Goal: Information Seeking & Learning: Learn about a topic

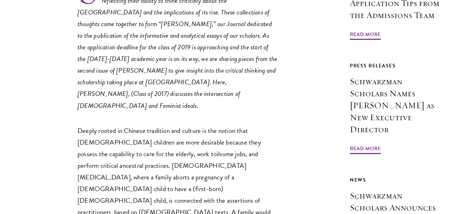
click at [201, 77] on em "Schwarzman Scholars worked together to create an academic journal, reflecting t…" at bounding box center [178, 47] width 200 height 127
click at [254, 56] on p "Schwarzman Scholars worked together to create an academic journal, reflecting t…" at bounding box center [178, 42] width 201 height 139
click at [197, 83] on em "Schwarzman Scholars worked together to create an academic journal, reflecting t…" at bounding box center [178, 47] width 200 height 127
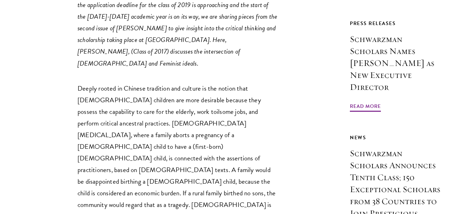
scroll to position [393, 0]
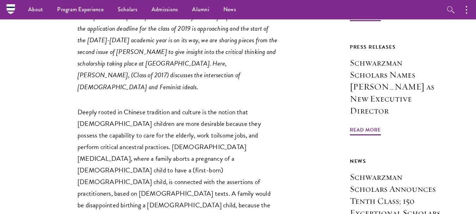
scroll to position [266, 0]
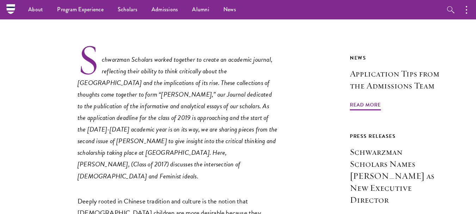
click at [220, 78] on em "Schwarzman Scholars worked together to create an academic journal, reflecting t…" at bounding box center [178, 117] width 200 height 127
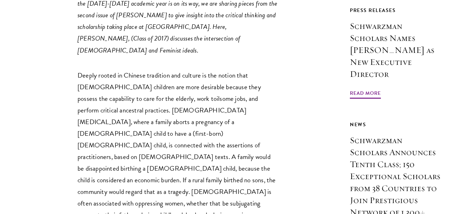
scroll to position [393, 0]
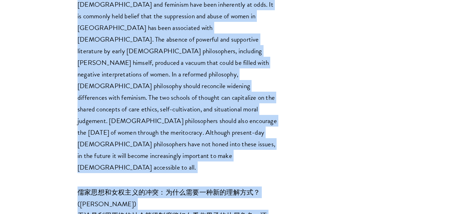
scroll to position [3494, 0]
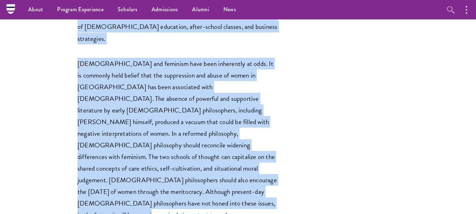
drag, startPoint x: 80, startPoint y: 119, endPoint x: 224, endPoint y: 26, distance: 171.1
copy div "Loremipsum Dolorsit ametco adipisci el seddoe te incididu utlabor, etdolorema a…"
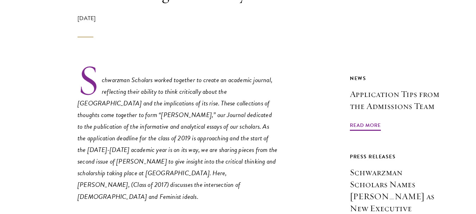
scroll to position [826, 0]
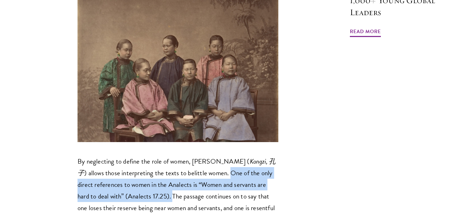
drag, startPoint x: 224, startPoint y: 94, endPoint x: 178, endPoint y: 120, distance: 52.1
copy p "One of the only direct references to women in the Analects is “Women and servan…"
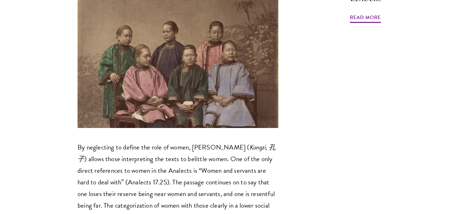
scroll to position [854, 0]
